Goal: Navigation & Orientation: Find specific page/section

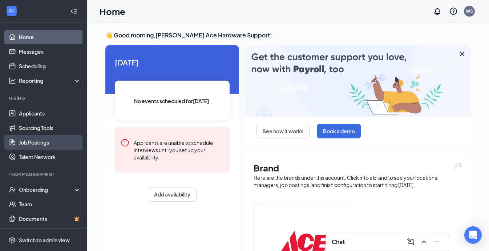
click at [39, 136] on link "Job Postings" at bounding box center [50, 142] width 62 height 15
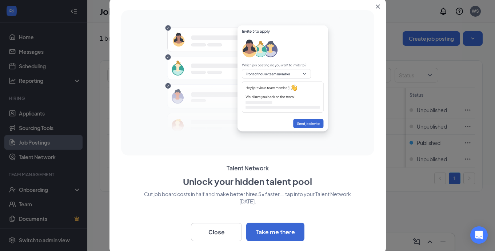
click at [377, 8] on icon "Close" at bounding box center [377, 6] width 4 height 4
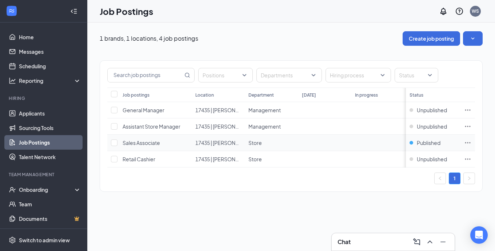
click at [142, 144] on span "Sales Associate" at bounding box center [140, 143] width 37 height 7
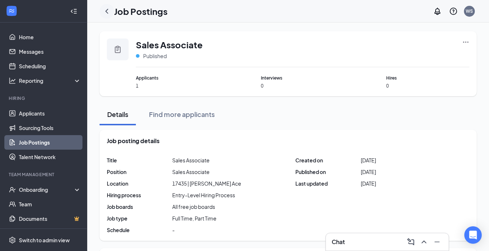
click at [103, 11] on icon "ChevronLeft" at bounding box center [106, 11] width 9 height 9
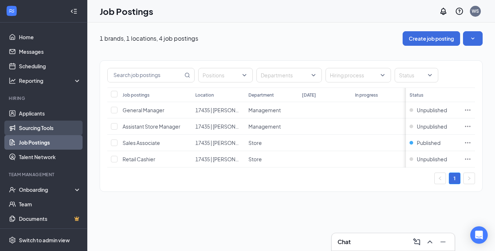
click at [19, 121] on link "Sourcing Tools" at bounding box center [50, 128] width 62 height 15
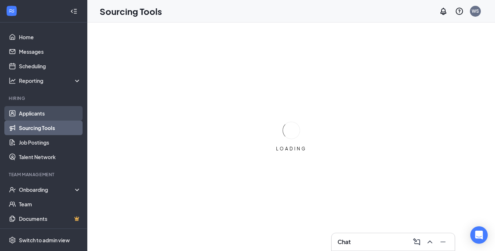
click at [23, 115] on link "Applicants" at bounding box center [50, 113] width 62 height 15
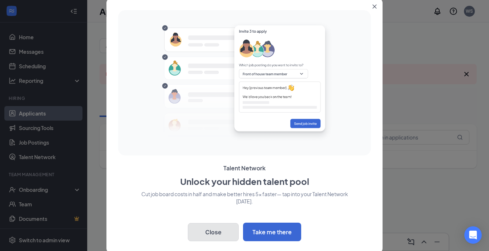
click at [229, 228] on button "Close" at bounding box center [213, 232] width 51 height 18
